Goal: Task Accomplishment & Management: Use online tool/utility

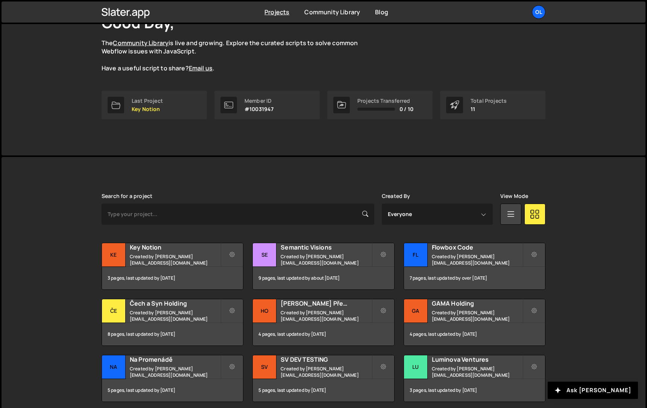
scroll to position [73, 0]
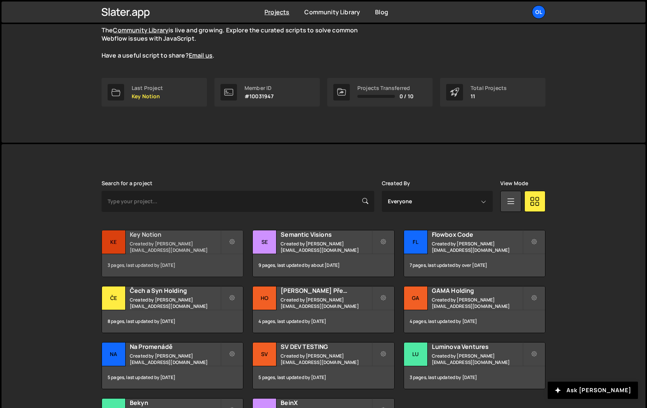
click at [176, 263] on div "3 pages, last updated by [DATE]" at bounding box center [172, 265] width 141 height 23
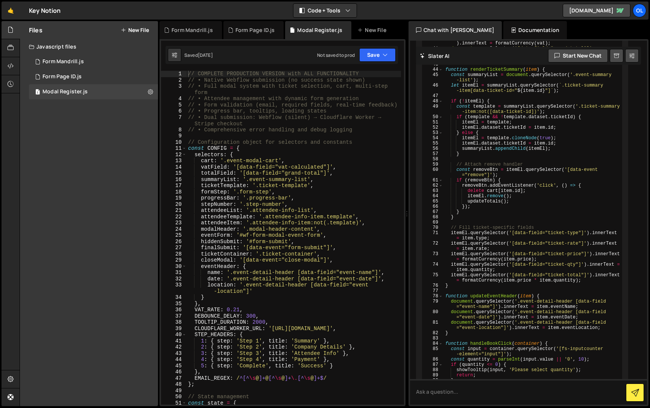
scroll to position [3330, 0]
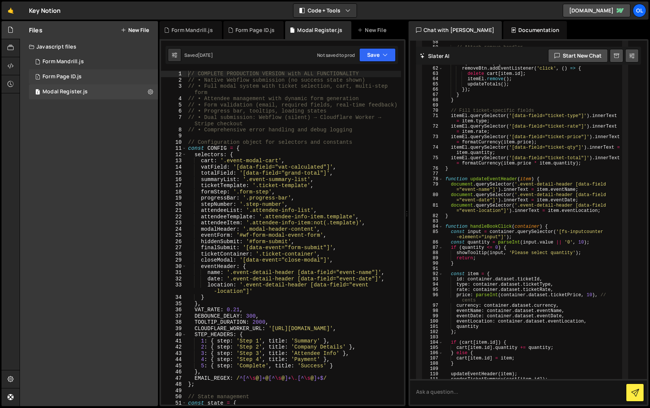
click at [79, 72] on div "1 Form Page ID.js 0" at bounding box center [93, 76] width 129 height 15
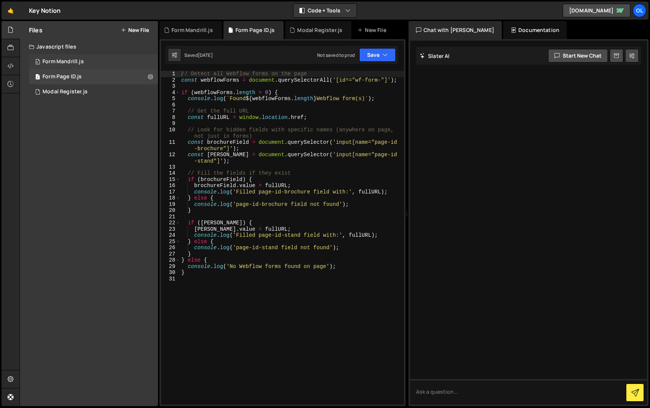
click at [85, 67] on div "0 Form Mandrill.js 0" at bounding box center [93, 61] width 129 height 15
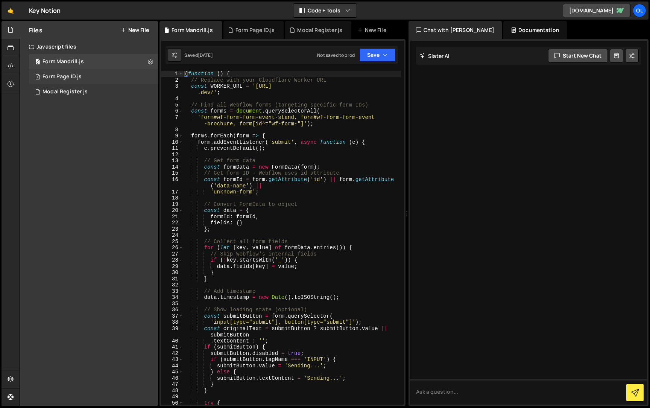
click at [88, 77] on div "1 Form Page ID.js 0" at bounding box center [93, 76] width 129 height 15
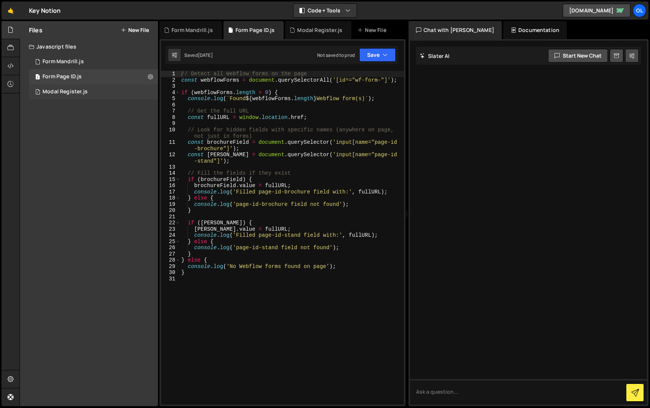
click at [91, 88] on div "1 Modal Register.js 0" at bounding box center [93, 91] width 129 height 15
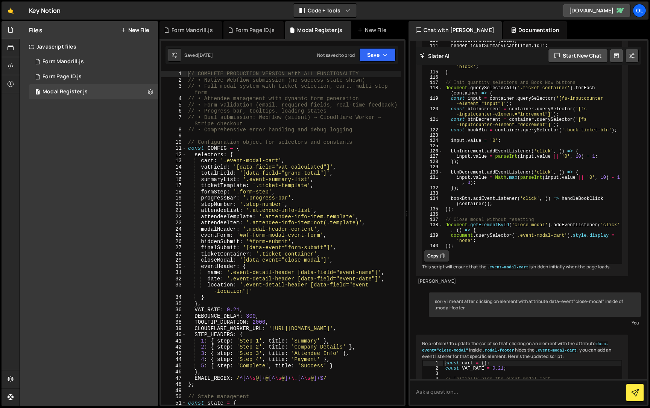
scroll to position [3330, 0]
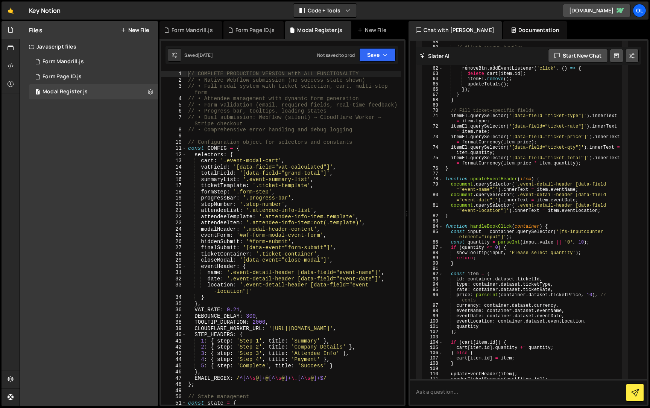
click at [289, 144] on div "// COMPLETE PRODUCTION VERSION with ALL FUNCTIONALITY // • Native Webflow submi…" at bounding box center [294, 244] width 214 height 346
type textarea "})();"
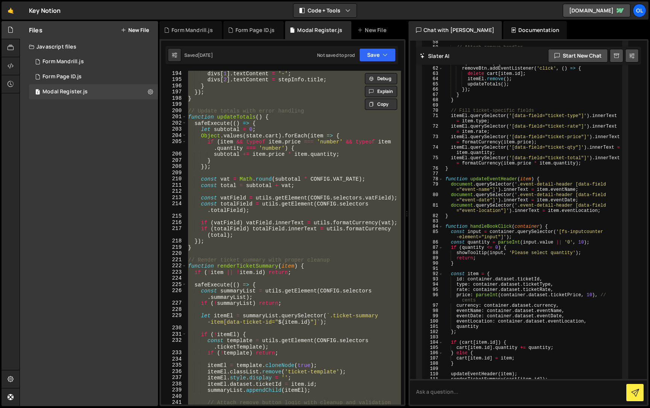
scroll to position [1249, 0]
